Goal: Task Accomplishment & Management: Use online tool/utility

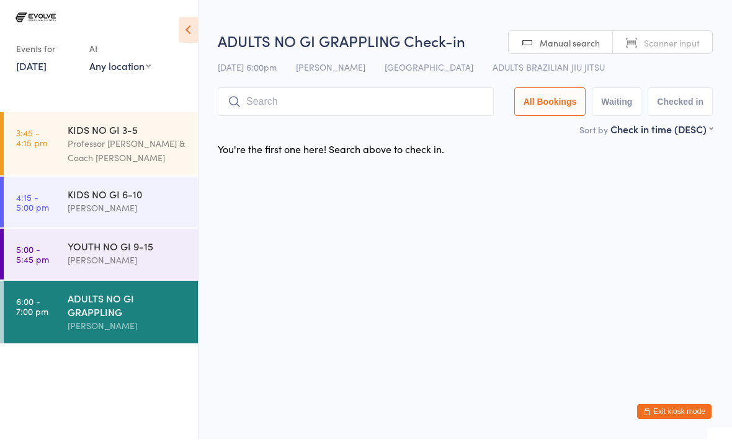
click at [307, 105] on input "search" at bounding box center [356, 102] width 276 height 29
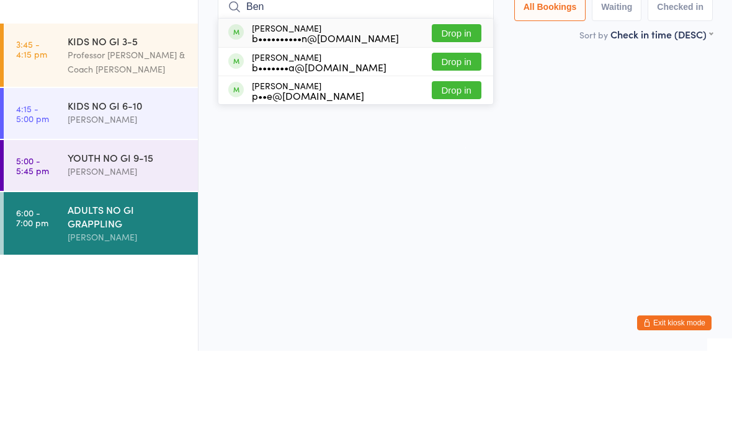
type input "Ben"
click at [353, 122] on div "b••••••••••n@[DOMAIN_NAME]" at bounding box center [325, 127] width 147 height 10
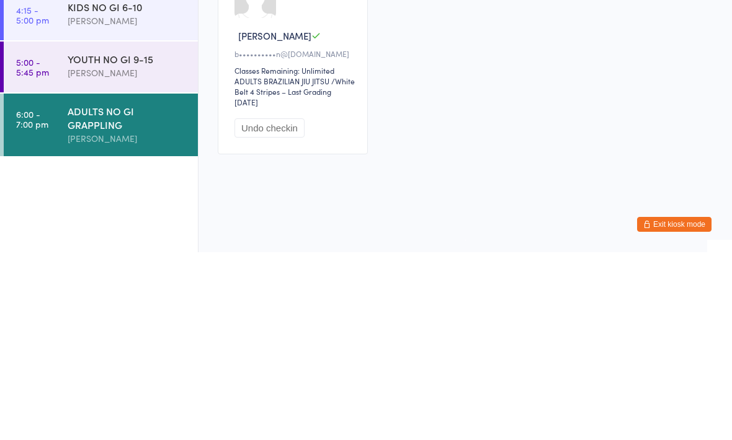
scroll to position [6, 0]
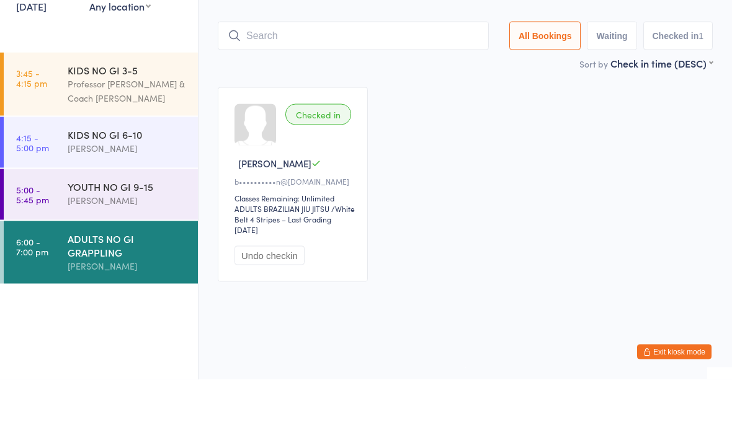
click at [404, 82] on input "search" at bounding box center [353, 96] width 271 height 29
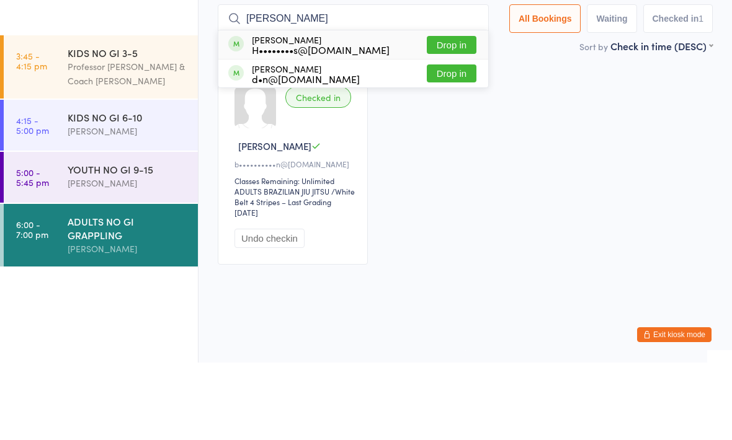
type input "[PERSON_NAME]"
click at [451, 113] on button "Drop in" at bounding box center [452, 122] width 50 height 18
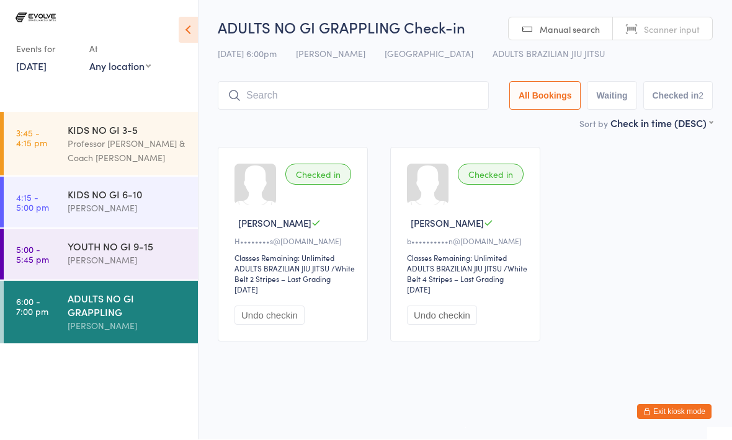
click at [371, 91] on input "search" at bounding box center [353, 96] width 271 height 29
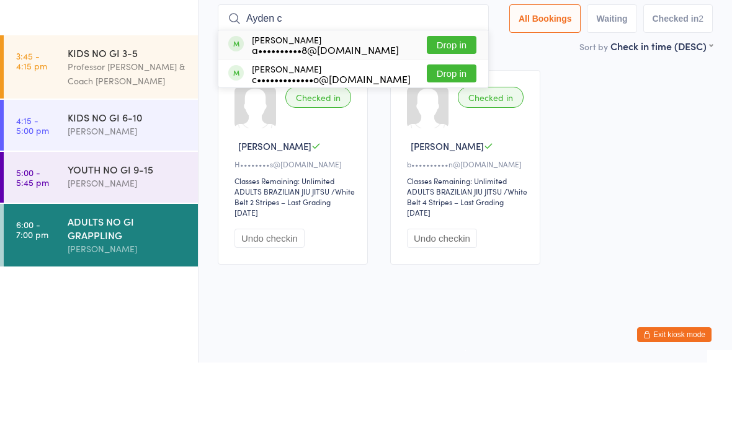
type input "Ayden c"
click at [344, 122] on div "a••••••••••8@[DOMAIN_NAME]" at bounding box center [325, 127] width 147 height 10
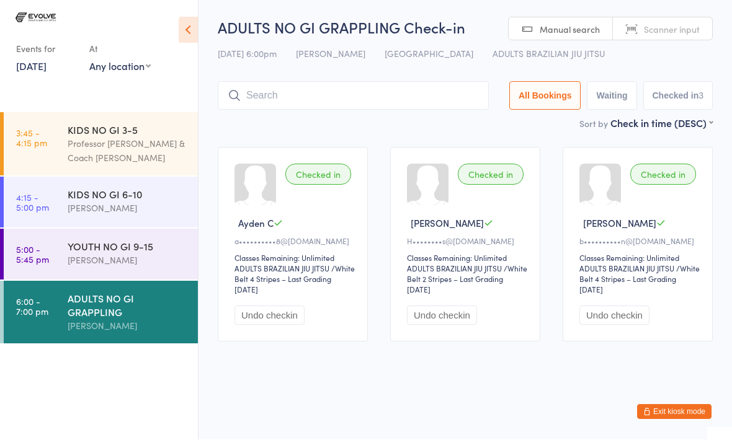
click at [342, 95] on input "search" at bounding box center [353, 96] width 271 height 29
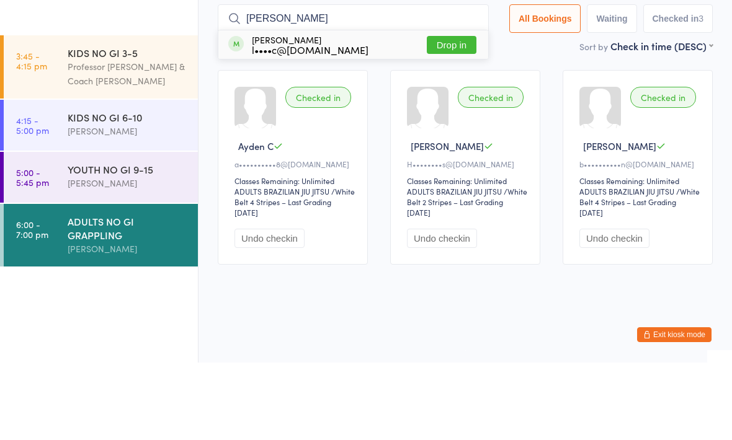
type input "[PERSON_NAME]"
click at [435, 113] on button "Drop in" at bounding box center [452, 122] width 50 height 18
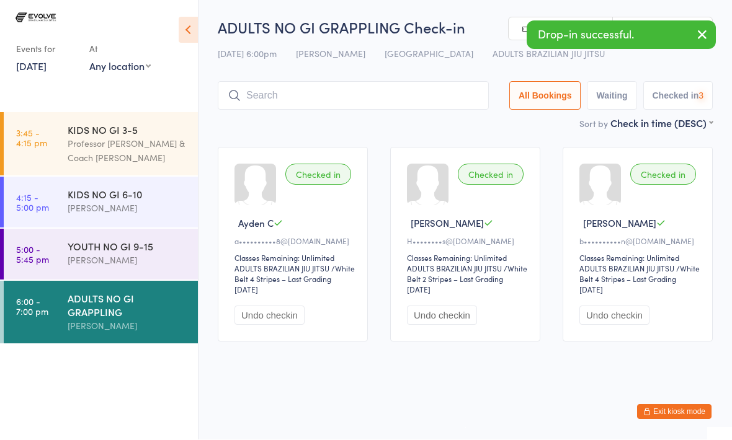
scroll to position [6, 0]
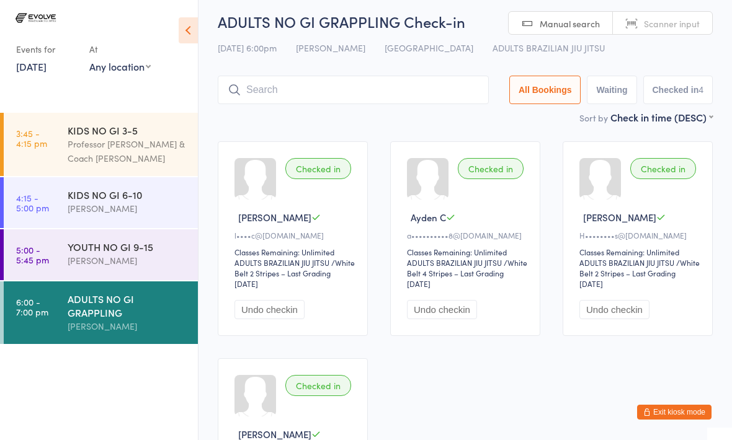
click at [383, 94] on input "search" at bounding box center [353, 90] width 271 height 29
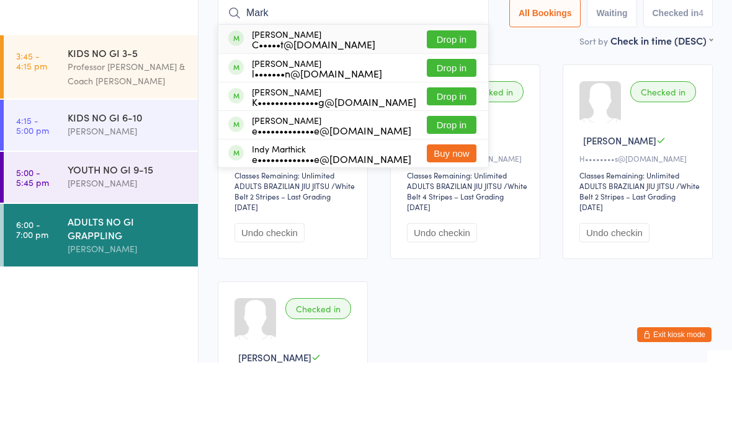
type input "Mark"
click at [450, 136] on button "Drop in" at bounding box center [452, 145] width 50 height 18
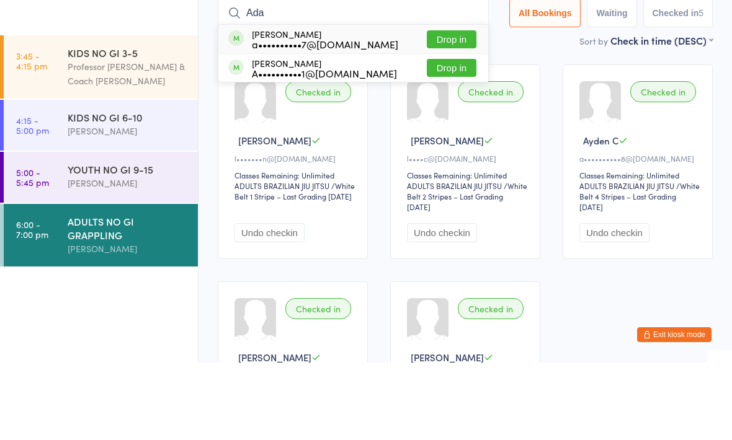
type input "Ada"
click at [446, 108] on button "Drop in" at bounding box center [452, 117] width 50 height 18
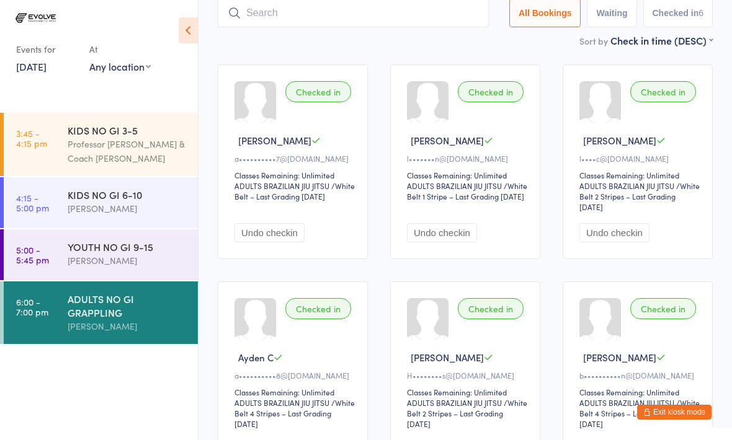
click at [314, 27] on input "search" at bounding box center [353, 13] width 271 height 29
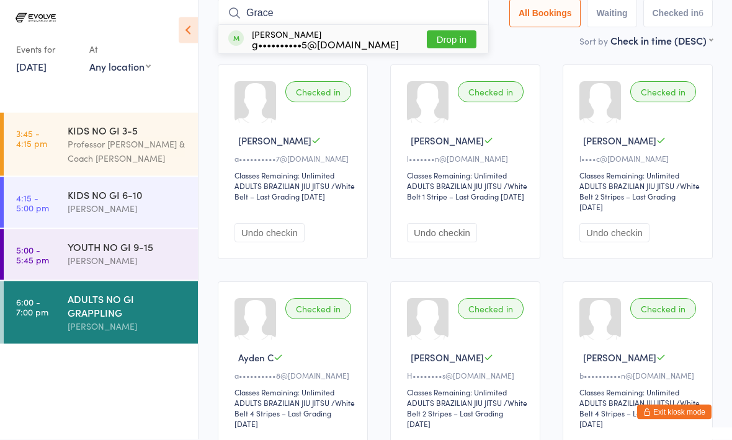
type input "Grace"
click at [441, 43] on button "Drop in" at bounding box center [452, 40] width 50 height 18
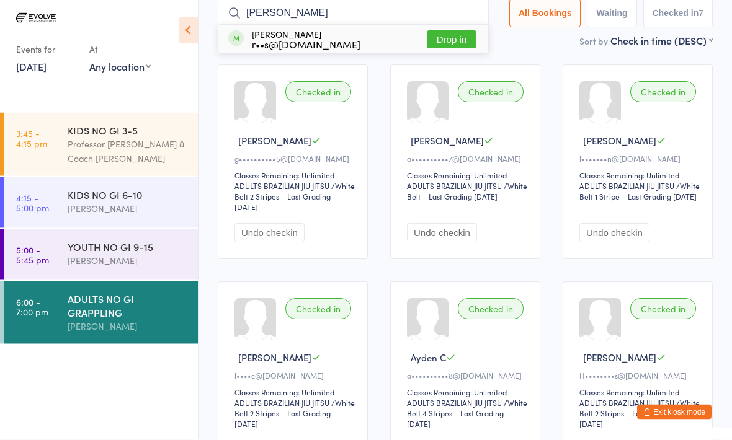
type input "[PERSON_NAME]"
click at [293, 44] on div "r••s@[DOMAIN_NAME]" at bounding box center [306, 45] width 109 height 10
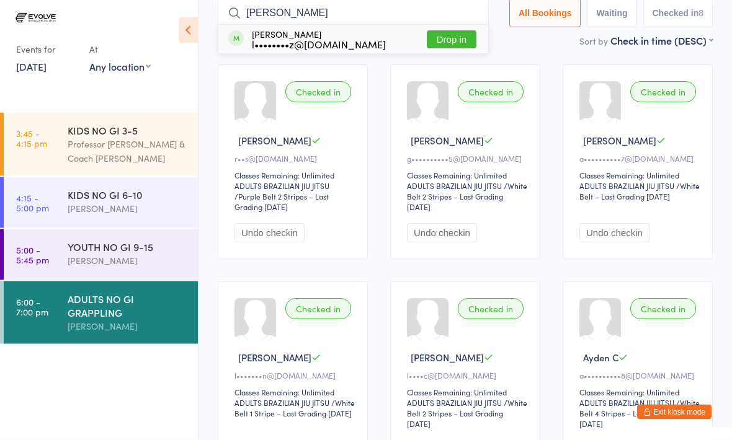
type input "[PERSON_NAME]"
click at [431, 42] on button "Drop in" at bounding box center [452, 40] width 50 height 18
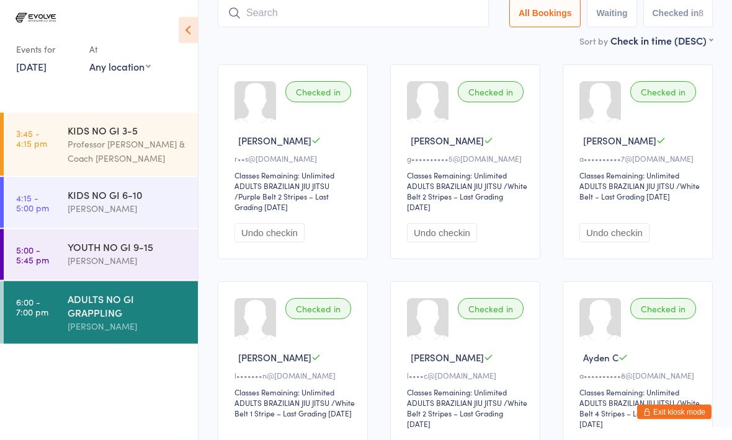
scroll to position [83, 0]
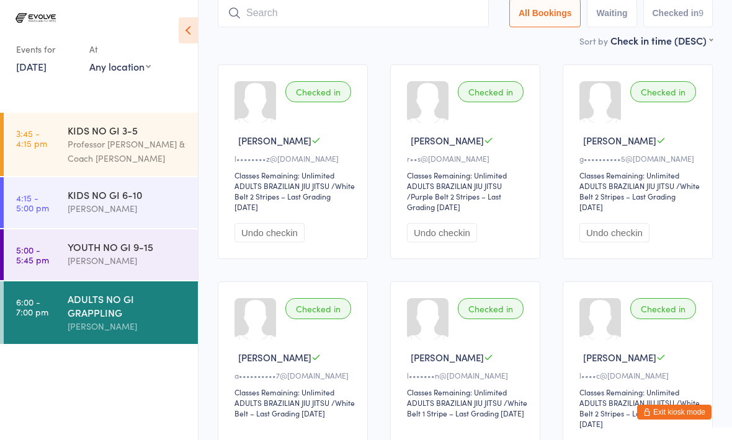
click at [259, 17] on input "search" at bounding box center [353, 13] width 271 height 29
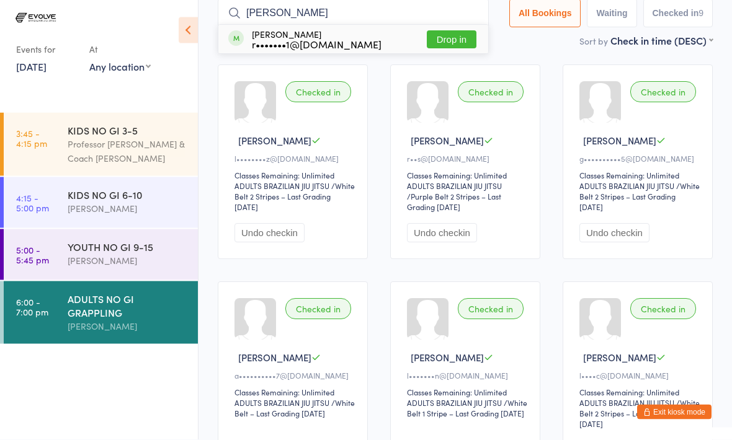
type input "[PERSON_NAME]"
click at [441, 42] on button "Drop in" at bounding box center [452, 40] width 50 height 18
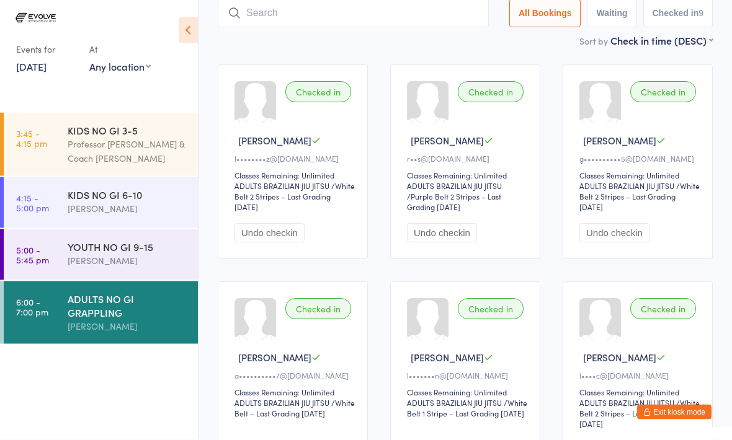
scroll to position [83, 0]
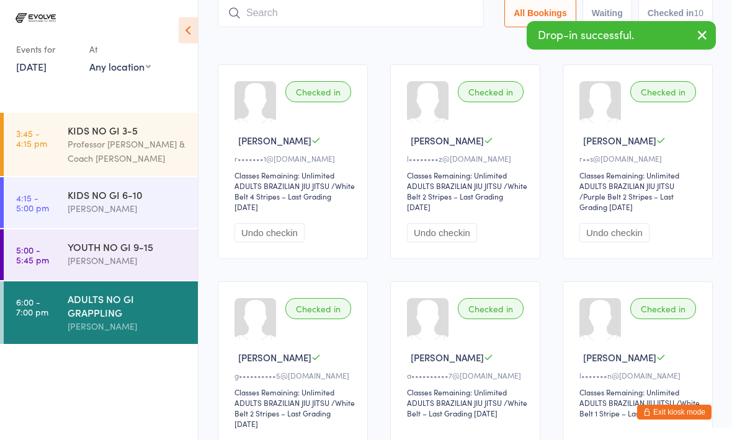
click at [246, 25] on input "search" at bounding box center [351, 13] width 266 height 29
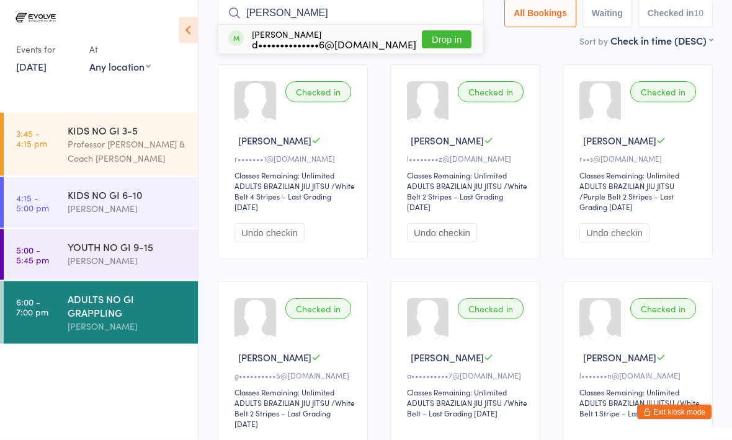
type input "[PERSON_NAME]"
click at [290, 40] on div "d••••••••••••••6@[DOMAIN_NAME]" at bounding box center [334, 45] width 164 height 10
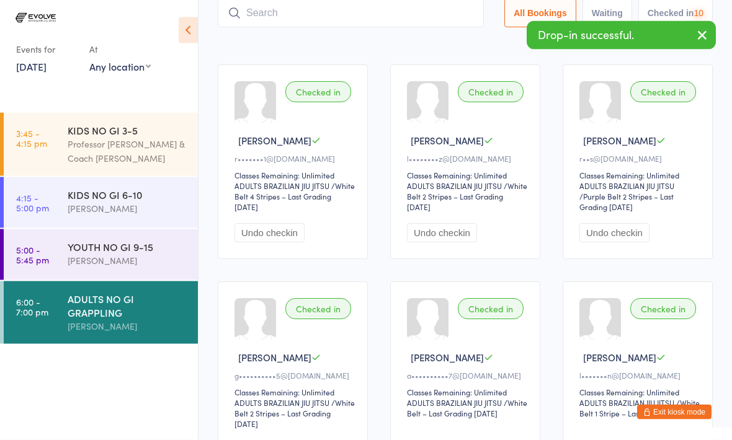
scroll to position [83, 0]
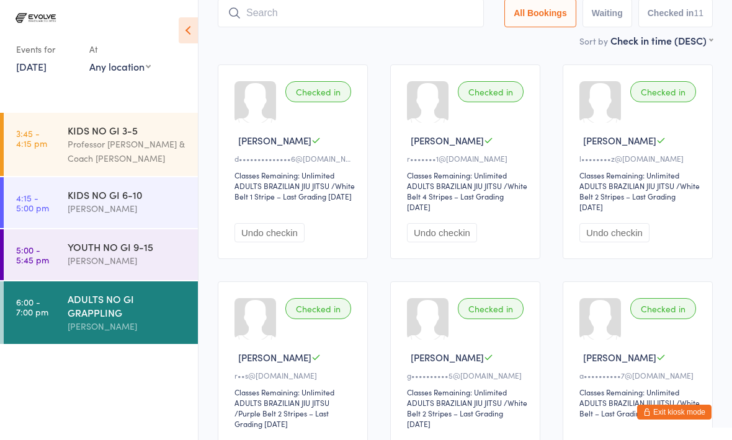
click at [270, 20] on input "search" at bounding box center [351, 13] width 266 height 29
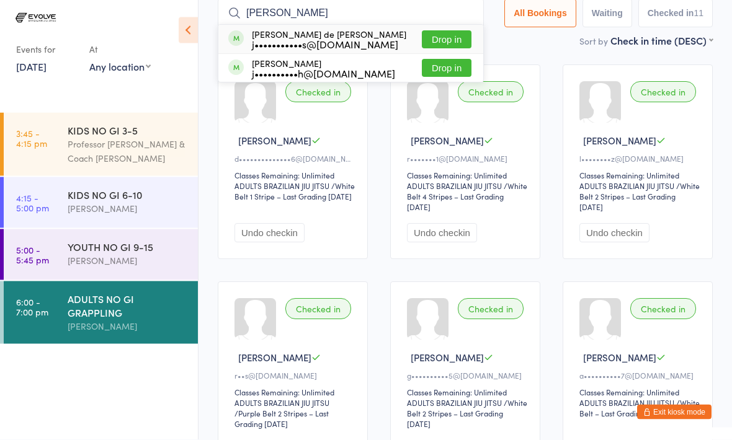
type input "[PERSON_NAME]"
click at [444, 36] on button "Drop in" at bounding box center [447, 40] width 50 height 18
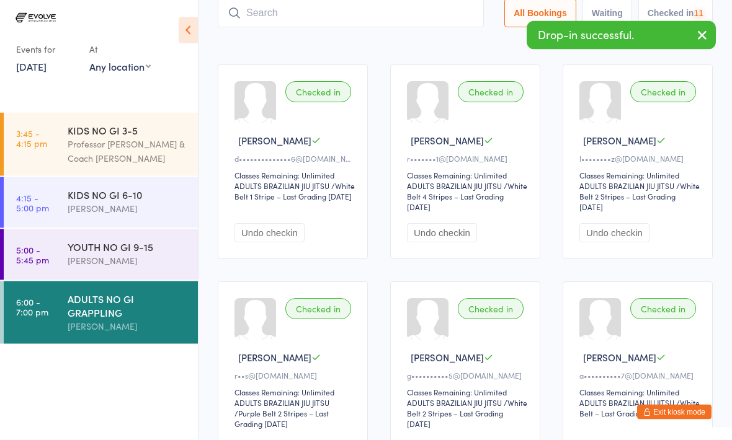
scroll to position [83, 0]
